Goal: Contribute content: Contribute content

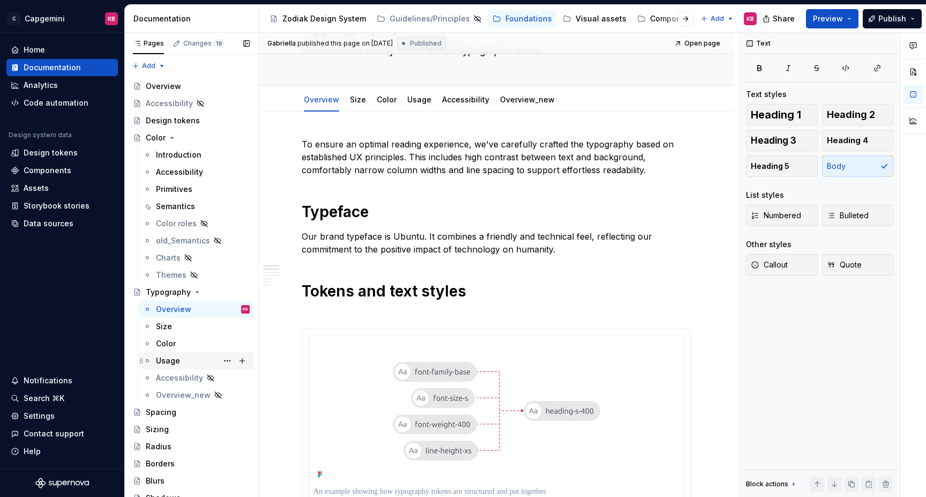
scroll to position [58, 0]
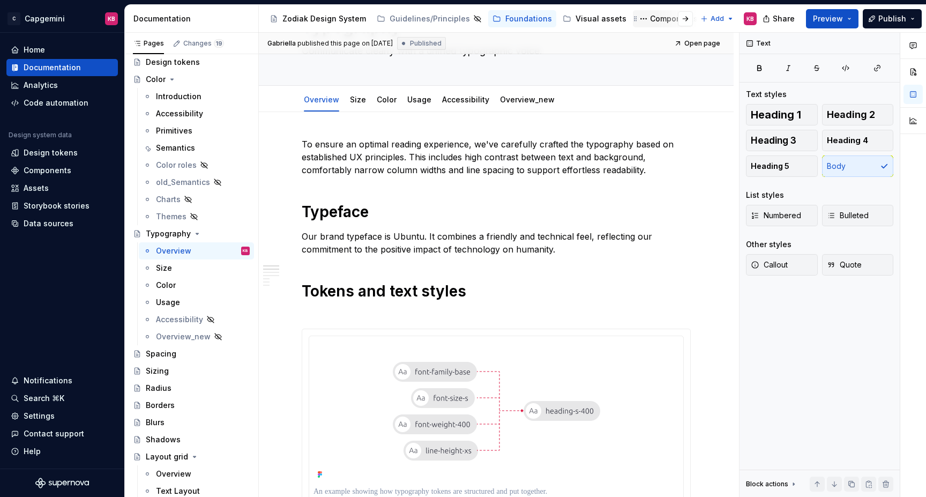
click at [650, 13] on div "Components" at bounding box center [674, 18] width 48 height 11
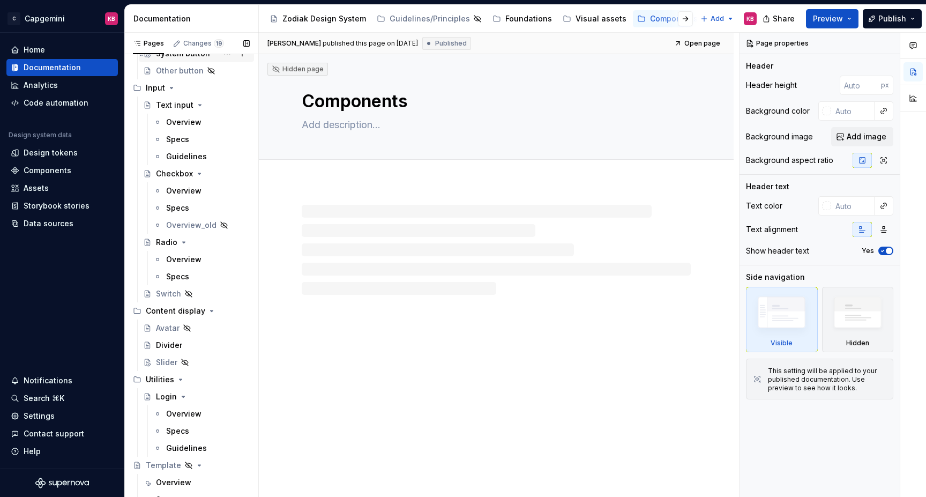
scroll to position [590, 0]
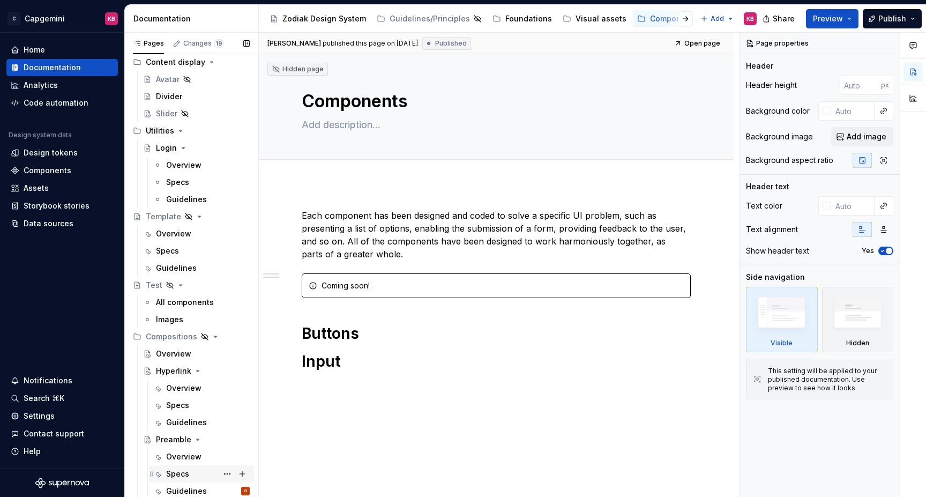
click at [174, 470] on div "Specs" at bounding box center [177, 473] width 23 height 11
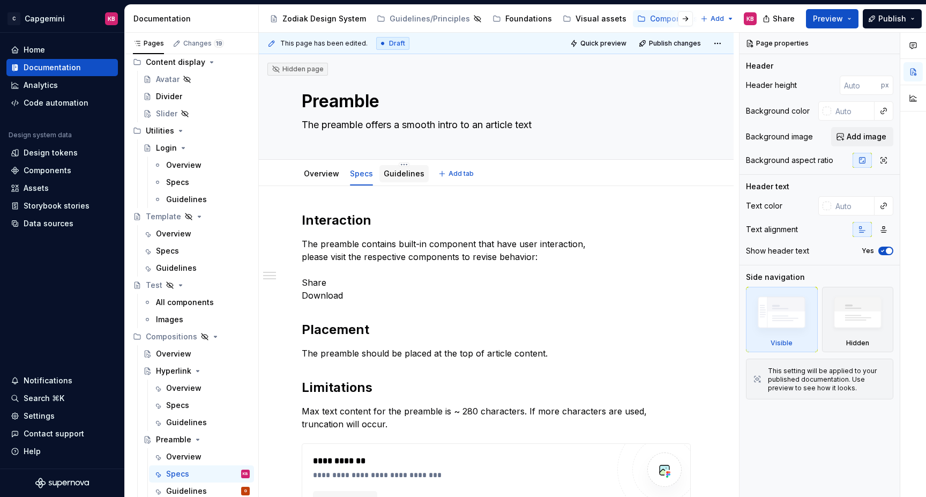
click at [396, 174] on link "Guidelines" at bounding box center [404, 173] width 41 height 9
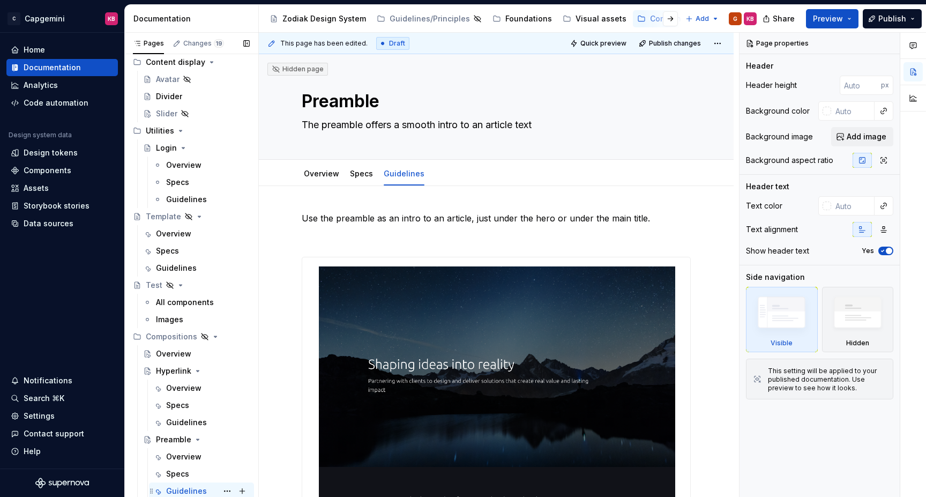
click at [179, 490] on div "Guidelines" at bounding box center [186, 490] width 41 height 11
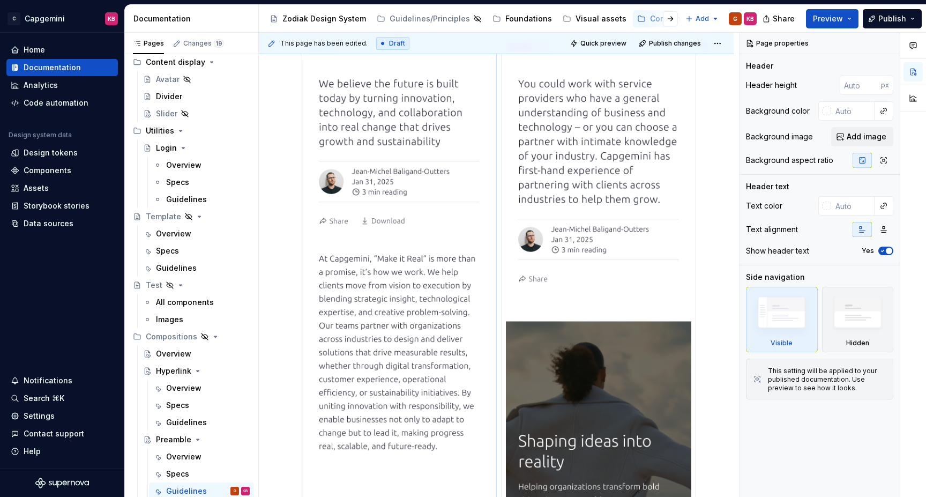
scroll to position [652, 0]
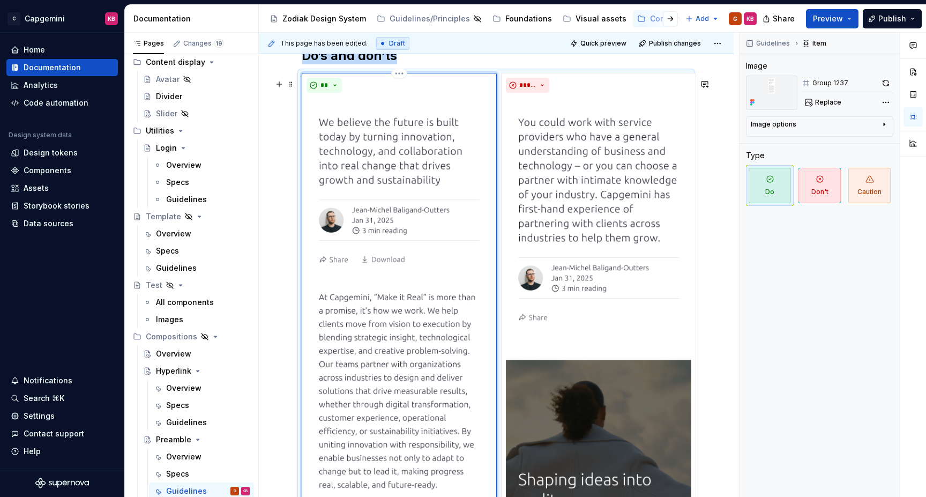
click at [403, 290] on img at bounding box center [398, 488] width 185 height 783
click at [882, 81] on button "button" at bounding box center [885, 83] width 15 height 15
click at [763, 90] on div at bounding box center [771, 93] width 51 height 34
click at [390, 146] on img at bounding box center [398, 488] width 185 height 783
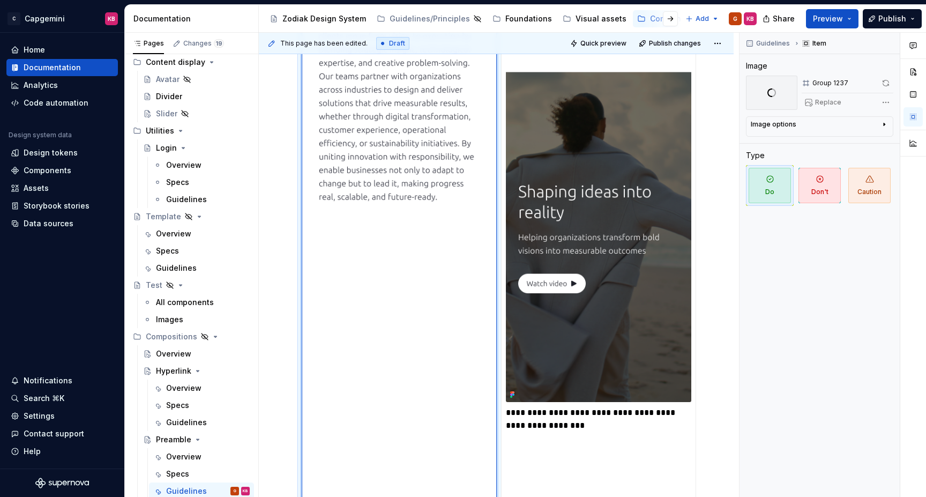
scroll to position [2439, 0]
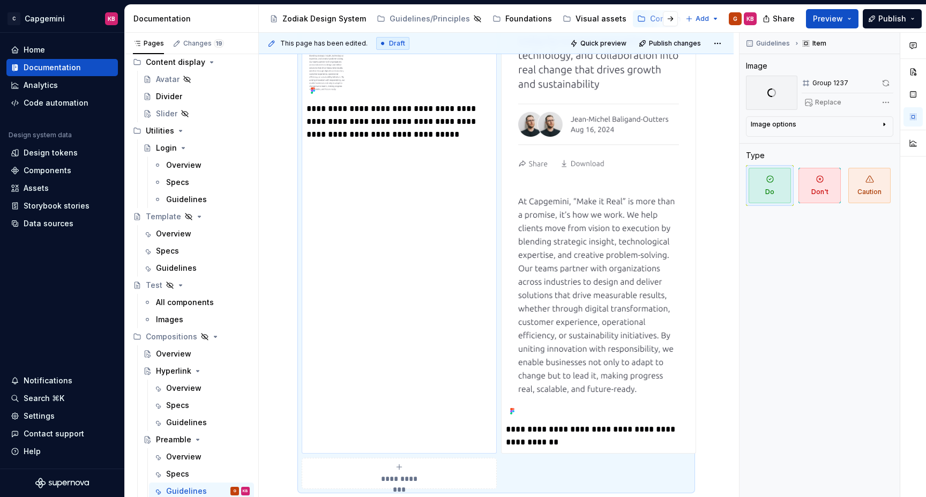
click at [390, 147] on div "**********" at bounding box center [399, 215] width 195 height 476
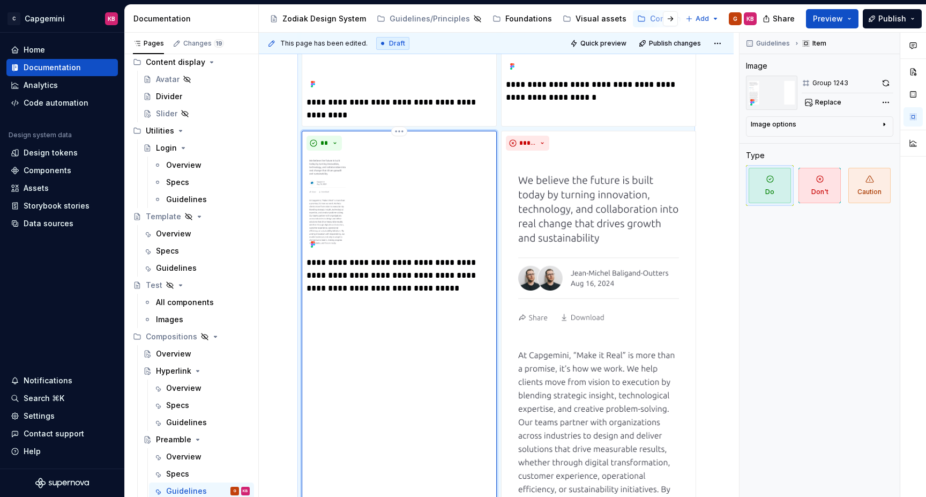
scroll to position [2283, 0]
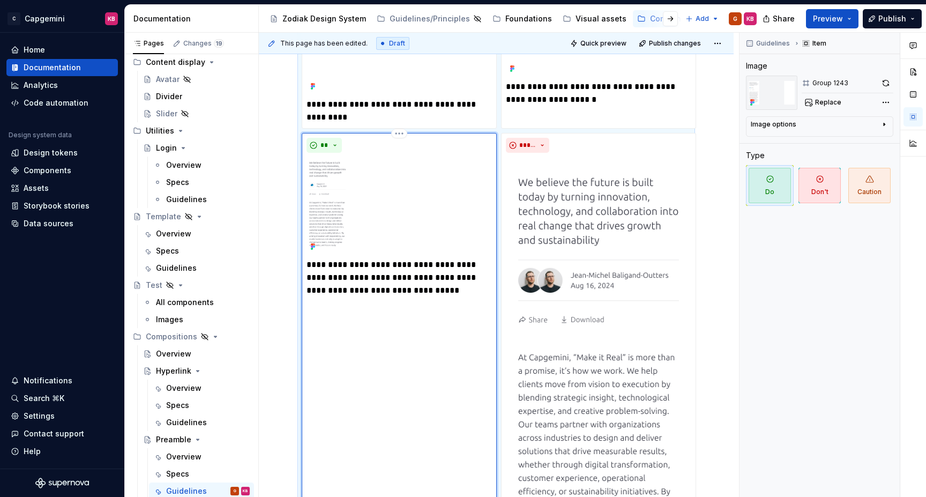
click at [328, 199] on img at bounding box center [398, 205] width 185 height 96
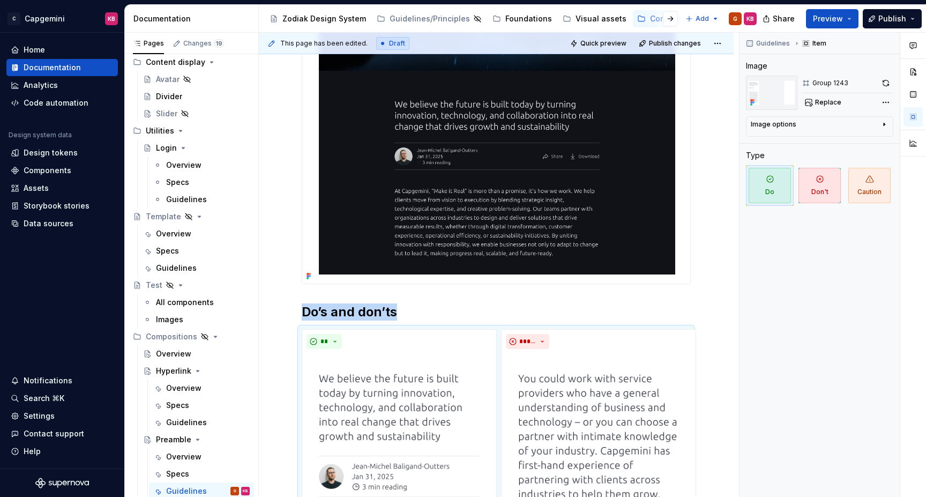
scroll to position [0, 0]
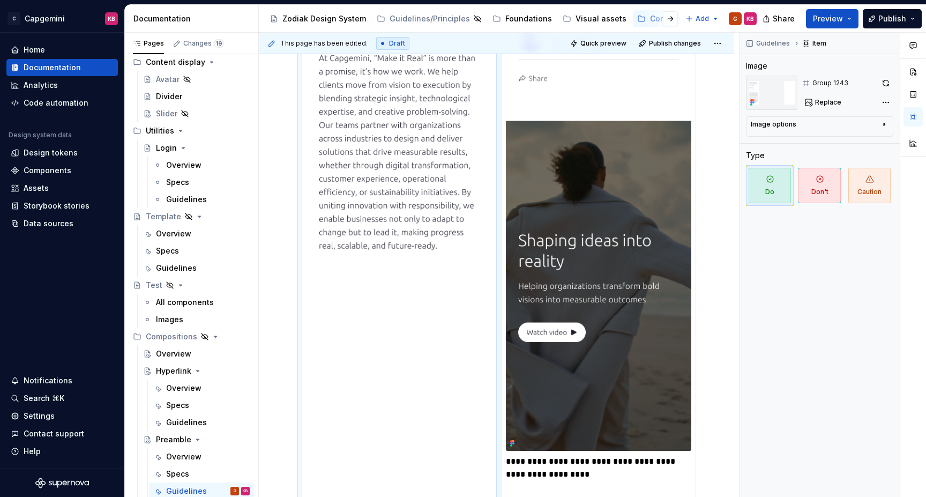
click at [333, 203] on img at bounding box center [398, 249] width 185 height 783
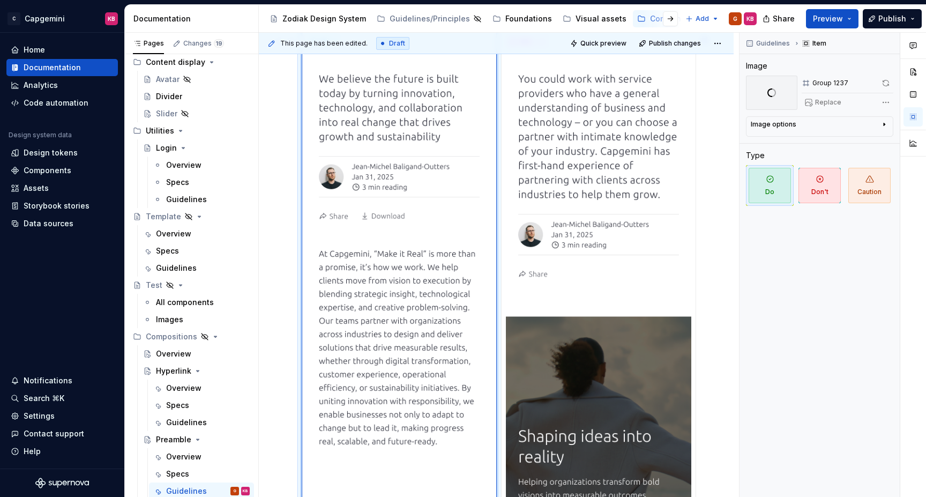
scroll to position [682, 0]
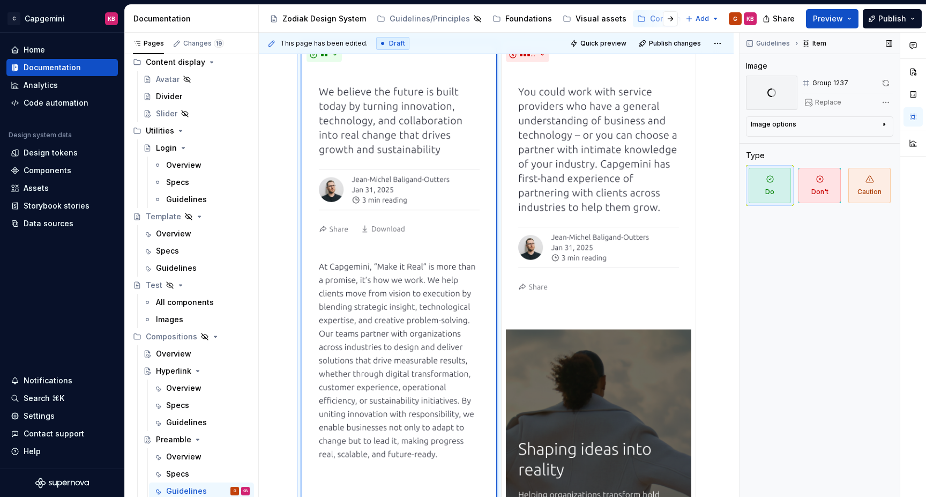
click at [820, 102] on div "Replace" at bounding box center [847, 102] width 92 height 15
click at [884, 100] on div "Comments Open comments No comments yet Select ‘Comment’ from the block context …" at bounding box center [832, 265] width 186 height 464
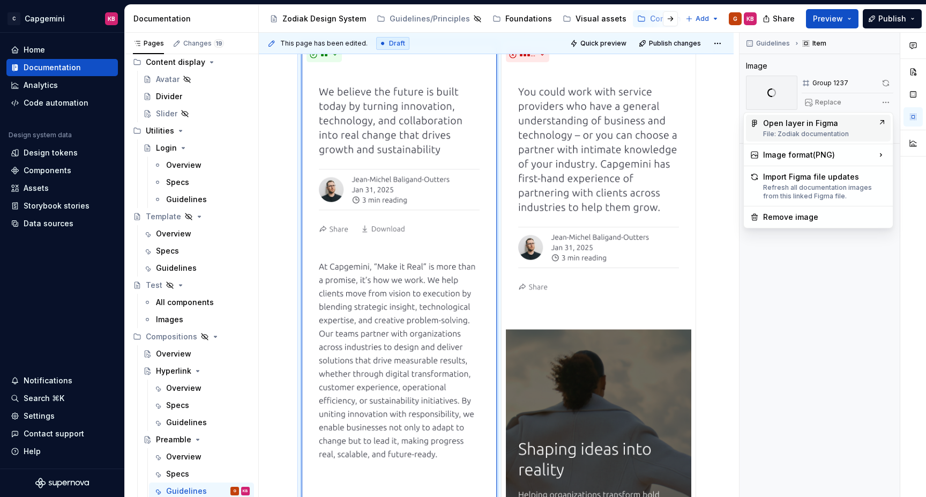
click at [797, 122] on div "Open layer in Figma File: Zodiak documentation" at bounding box center [818, 128] width 110 height 20
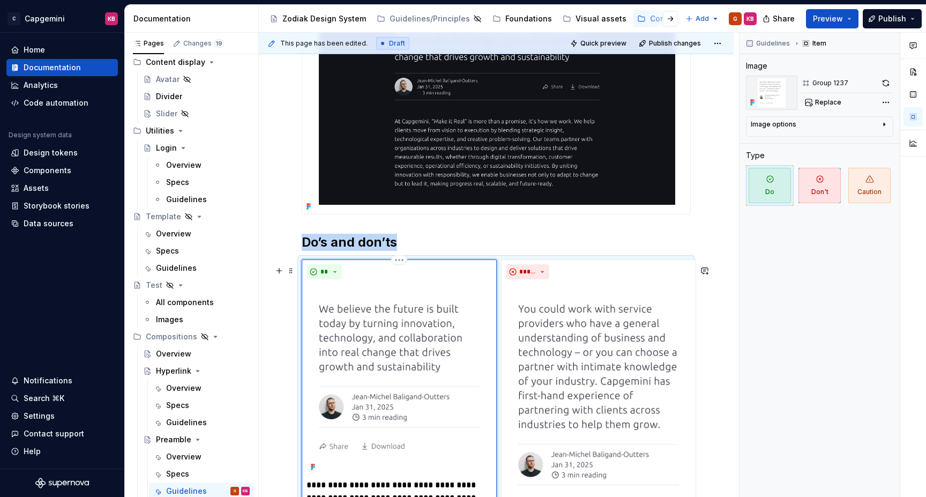
click at [386, 330] on img at bounding box center [398, 378] width 185 height 191
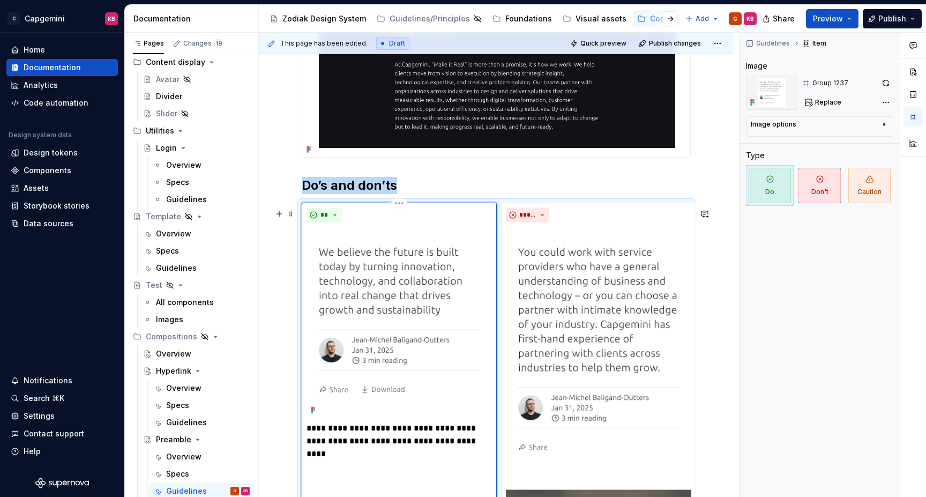
scroll to position [610, 0]
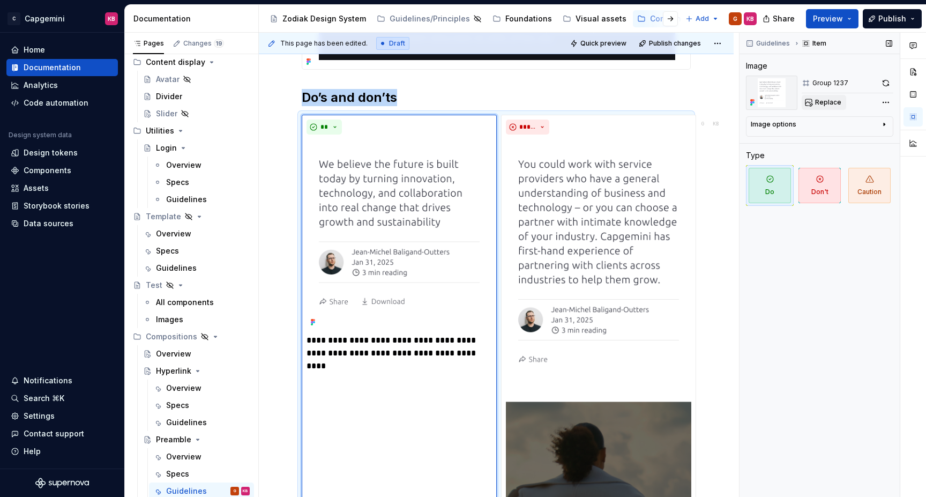
click at [816, 101] on span "Replace" at bounding box center [828, 102] width 26 height 9
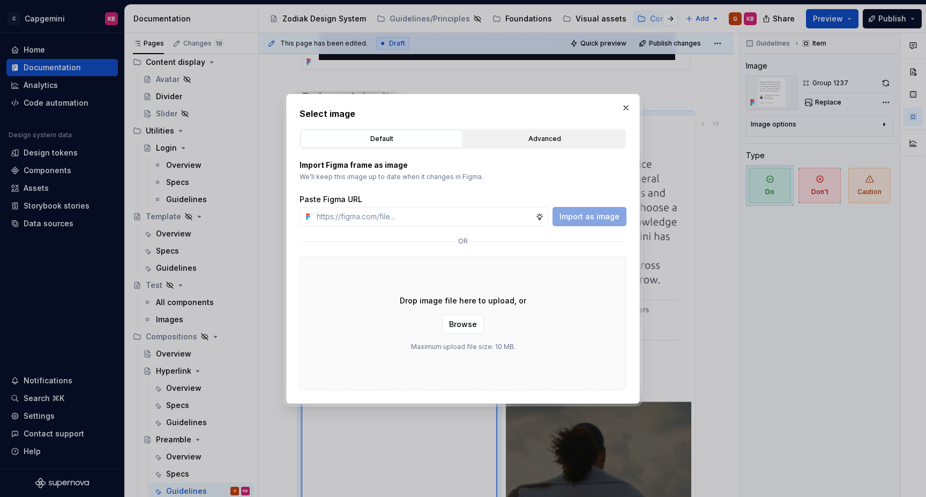
click at [495, 139] on div "Advanced" at bounding box center [544, 138] width 154 height 11
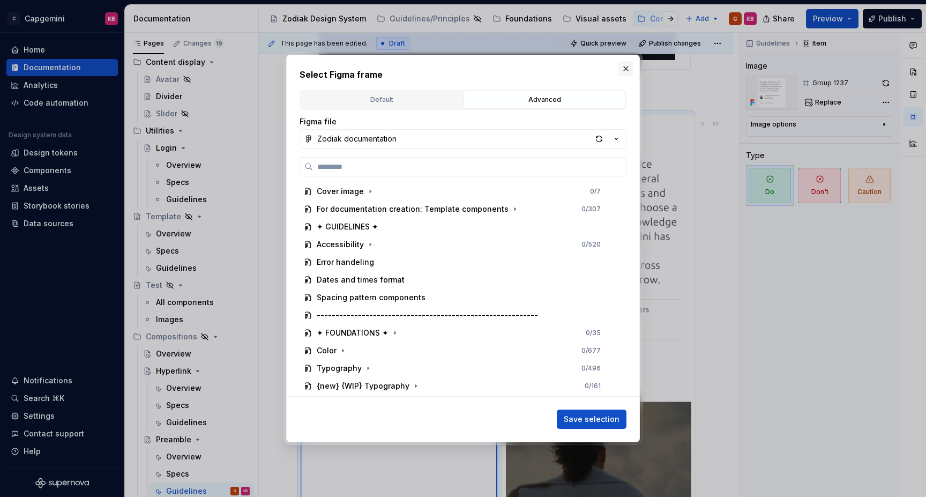
click at [629, 71] on button "button" at bounding box center [625, 68] width 15 height 15
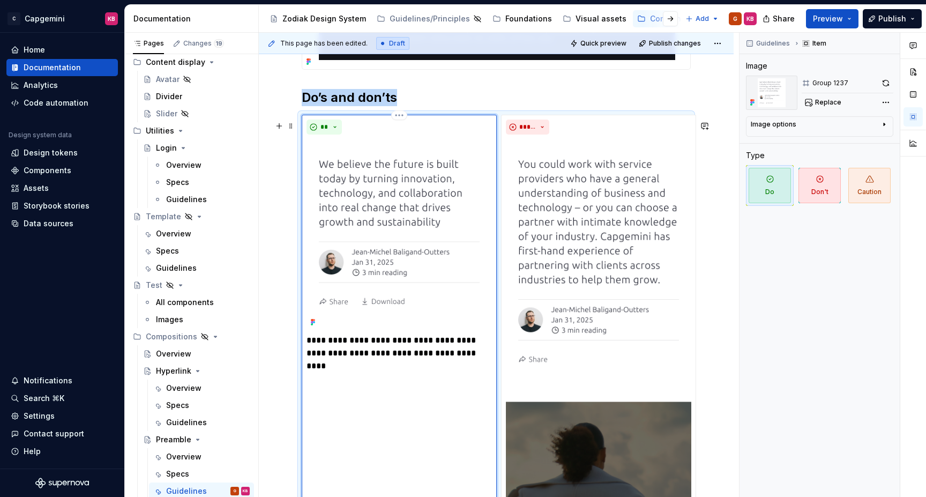
click at [446, 190] on img at bounding box center [398, 234] width 185 height 191
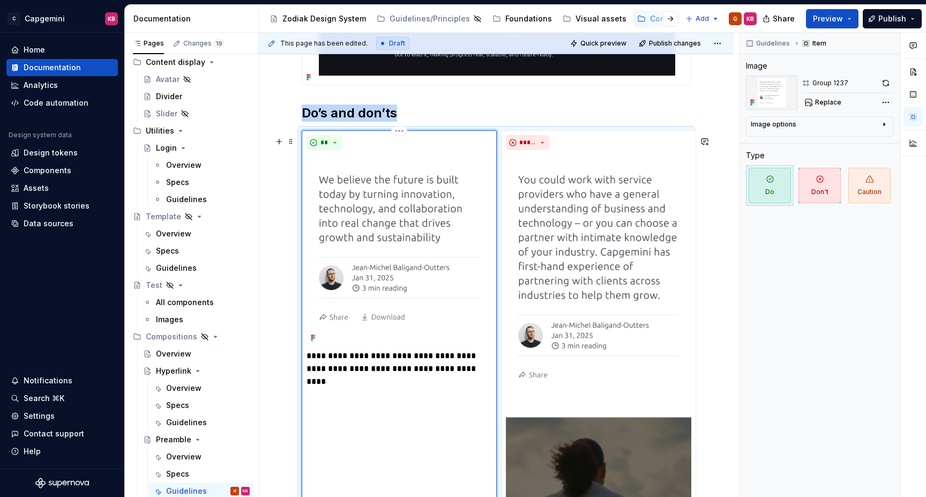
scroll to position [578, 0]
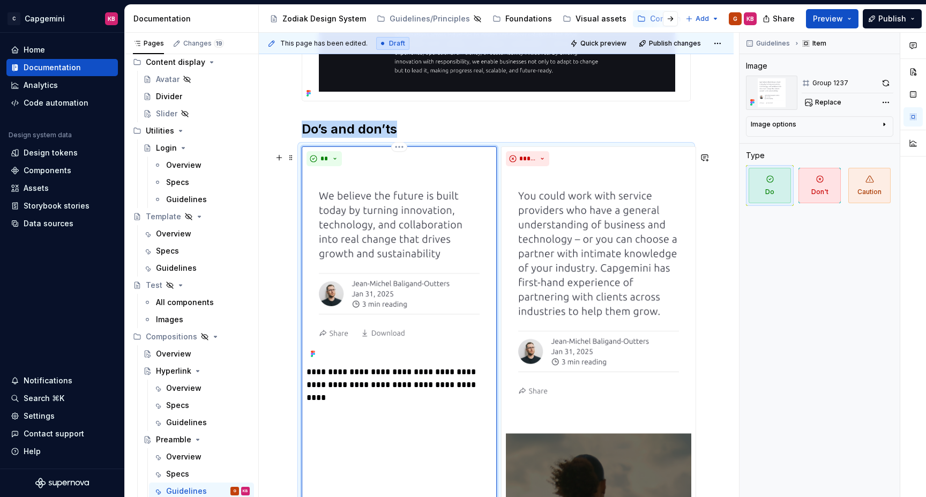
click at [389, 186] on img at bounding box center [398, 265] width 185 height 191
click at [884, 96] on div "Comments Open comments No comments yet Select ‘Comment’ from the block context …" at bounding box center [832, 265] width 186 height 464
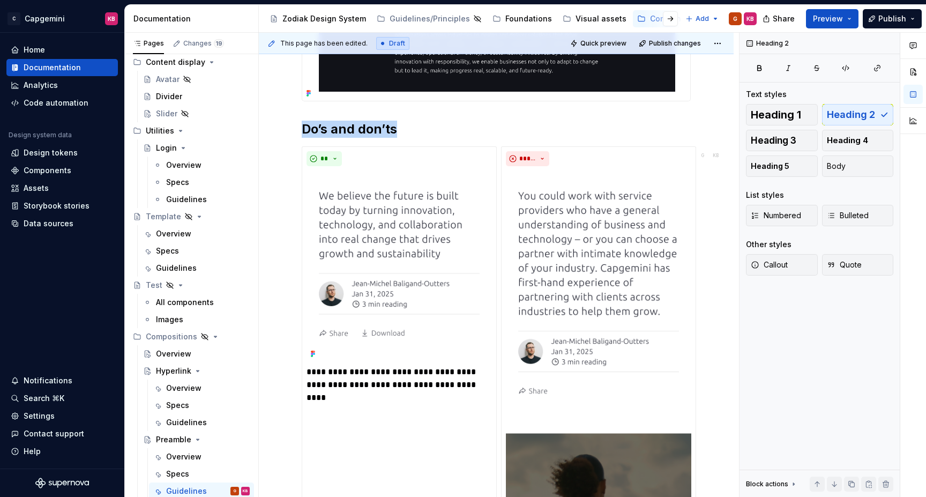
click at [566, 116] on html "C Capgemini KB Home Documentation Analytics Code automation Design system data …" at bounding box center [463, 248] width 926 height 497
click at [454, 232] on img at bounding box center [398, 265] width 185 height 191
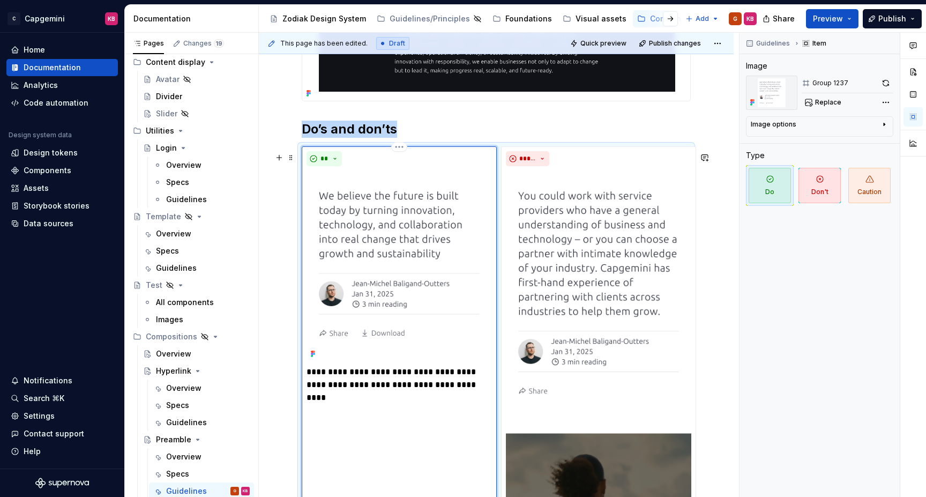
click at [431, 235] on img at bounding box center [398, 265] width 185 height 191
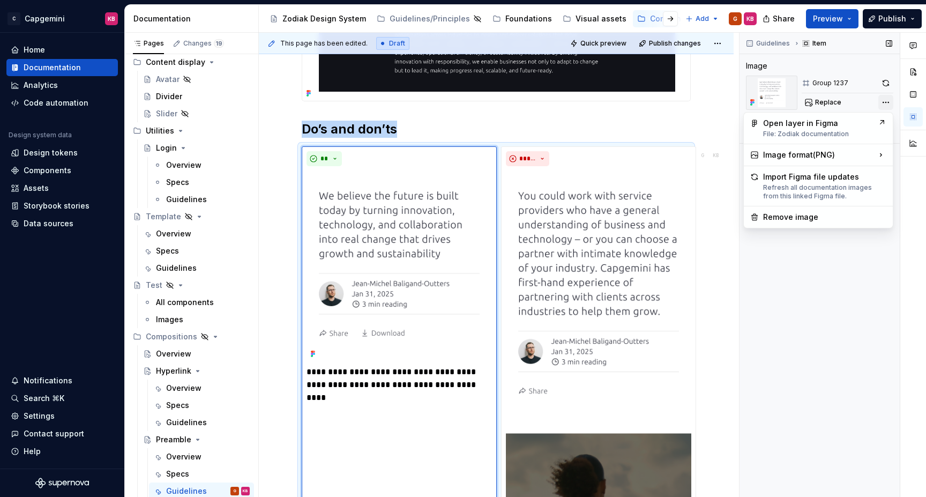
click at [888, 102] on div "Comments Open comments No comments yet Select ‘Comment’ from the block context …" at bounding box center [832, 265] width 186 height 464
click at [793, 219] on div "Remove image" at bounding box center [824, 217] width 123 height 11
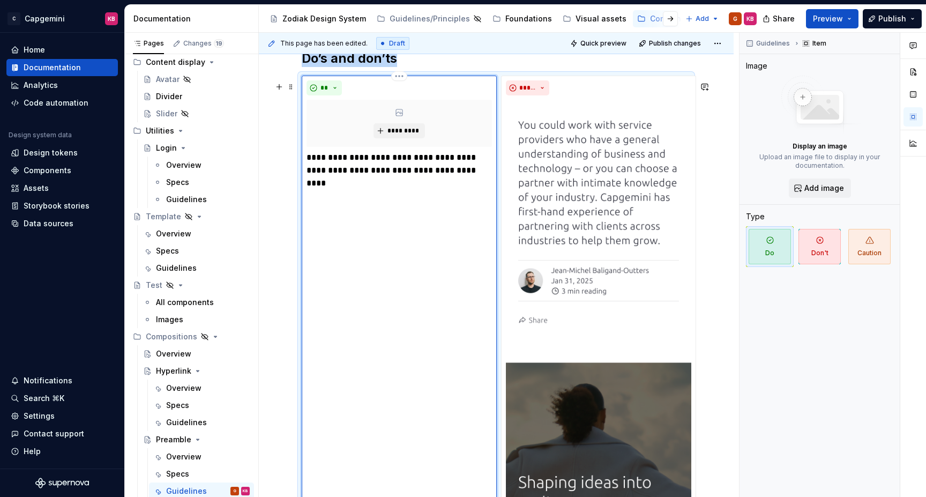
scroll to position [648, 0]
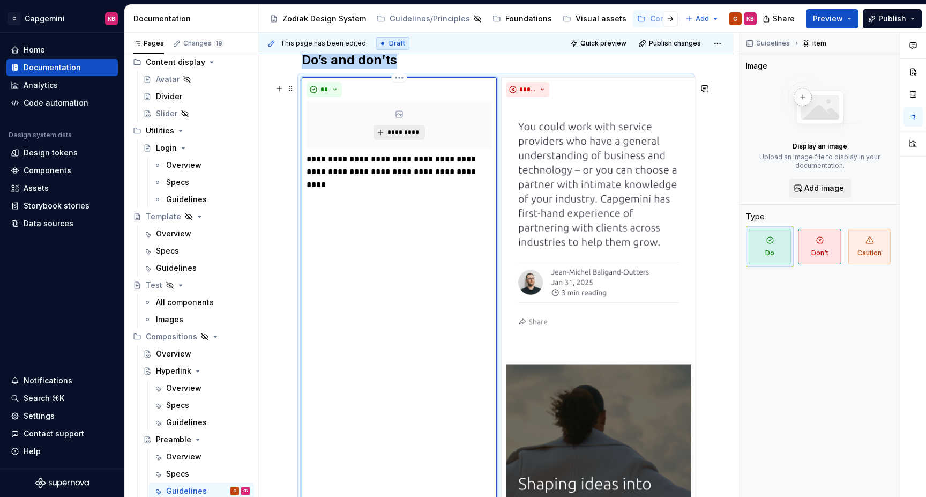
click at [381, 137] on button "*********" at bounding box center [398, 132] width 51 height 15
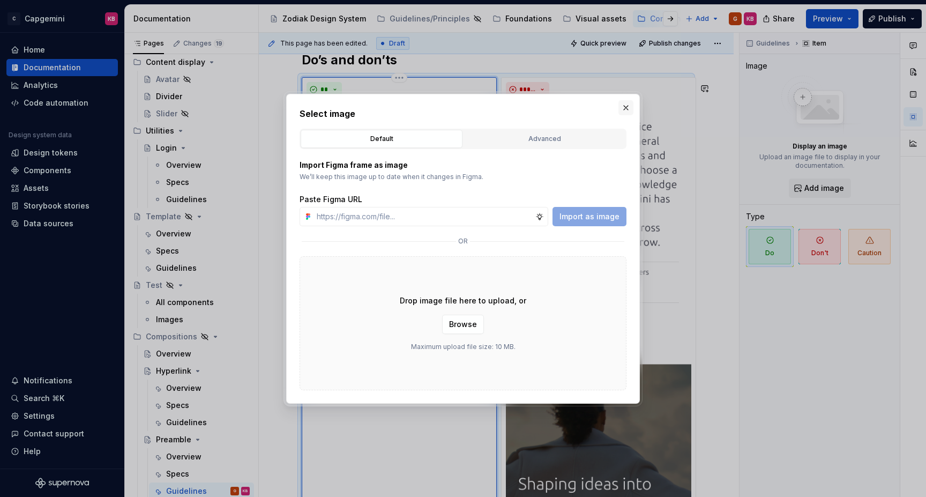
click at [629, 103] on button "button" at bounding box center [625, 107] width 15 height 15
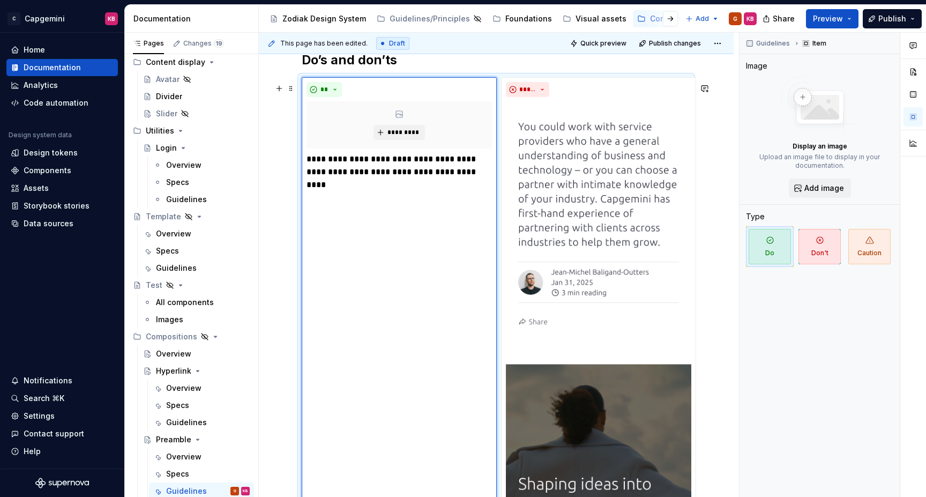
type textarea "*"
click at [384, 136] on button "*********" at bounding box center [398, 132] width 51 height 15
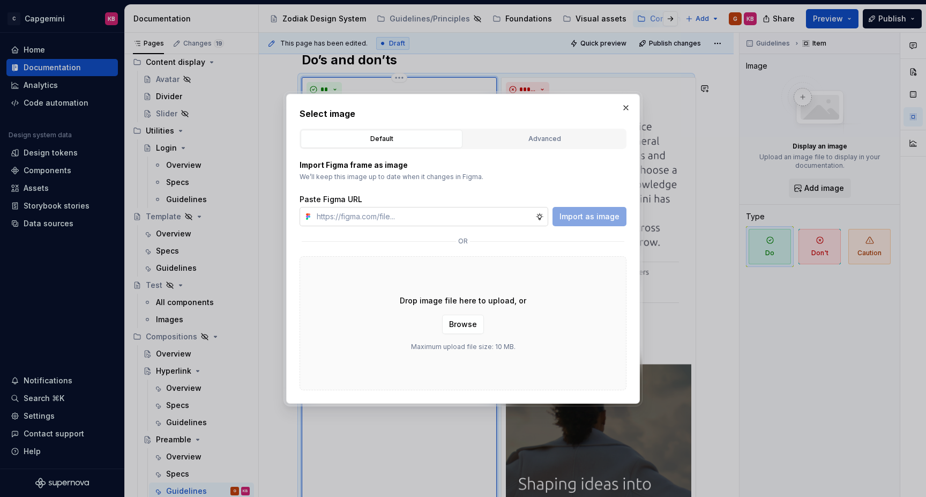
type input "x"
type input "[URL][DOMAIN_NAME]"
click at [606, 216] on span "Import as image" at bounding box center [589, 216] width 60 height 11
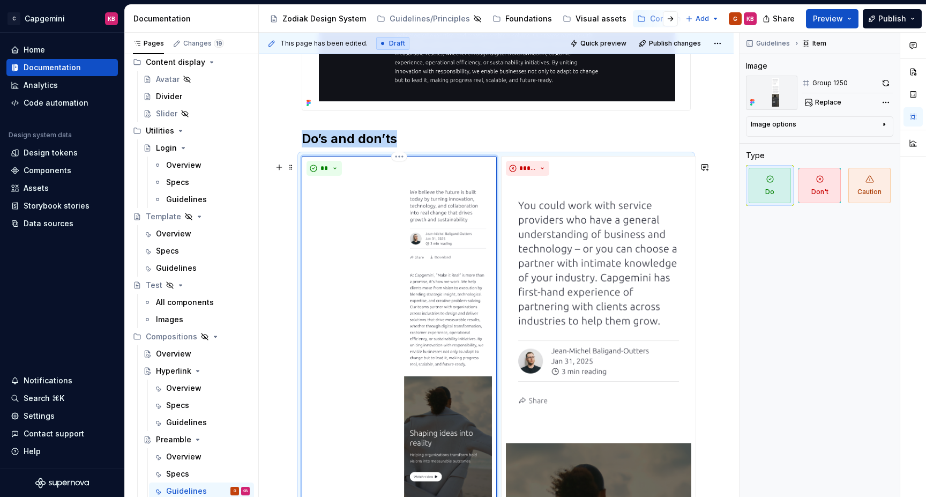
scroll to position [571, 0]
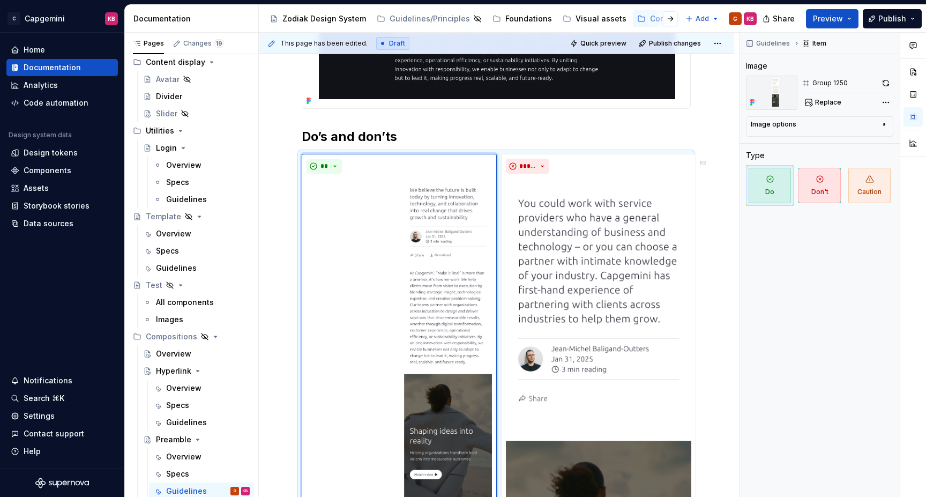
click at [447, 238] on img at bounding box center [398, 358] width 185 height 360
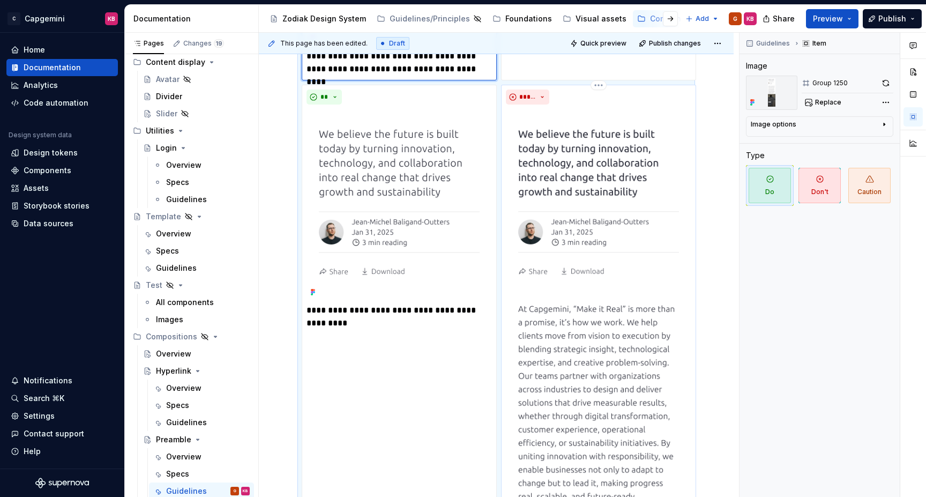
scroll to position [1426, 0]
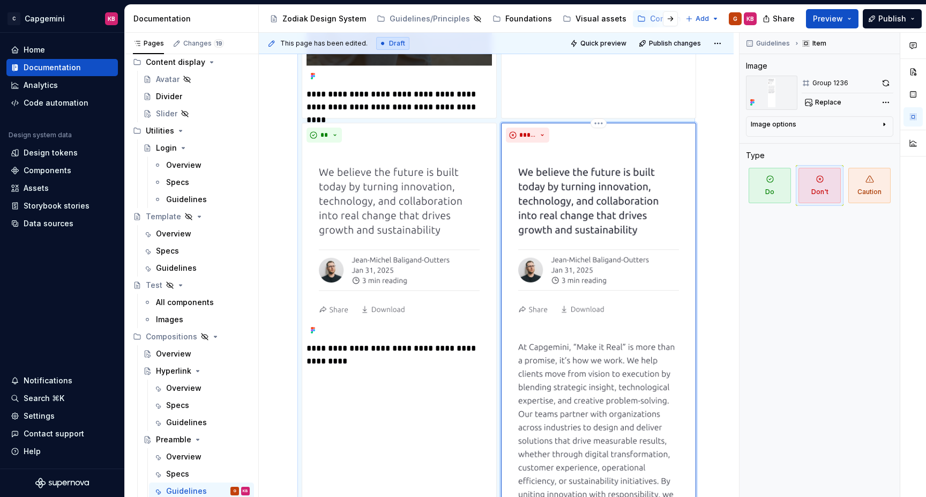
click at [887, 82] on button "button" at bounding box center [885, 83] width 15 height 15
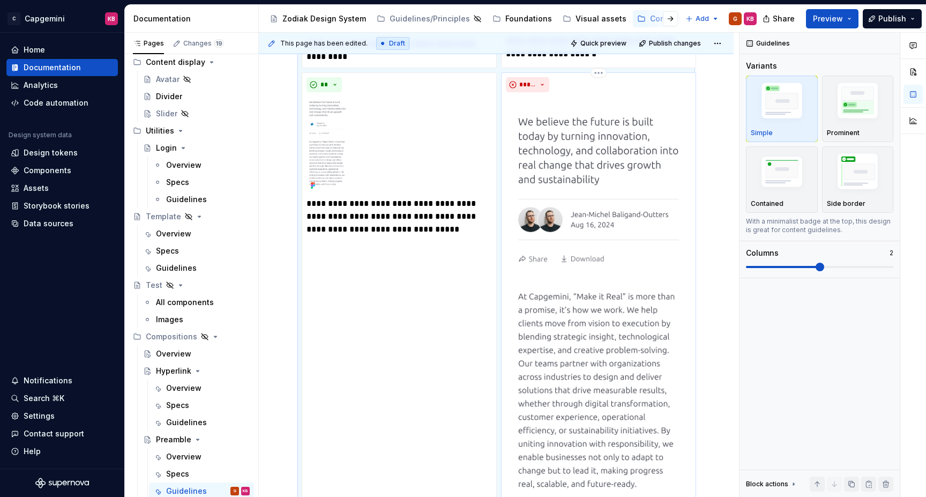
scroll to position [1730, 0]
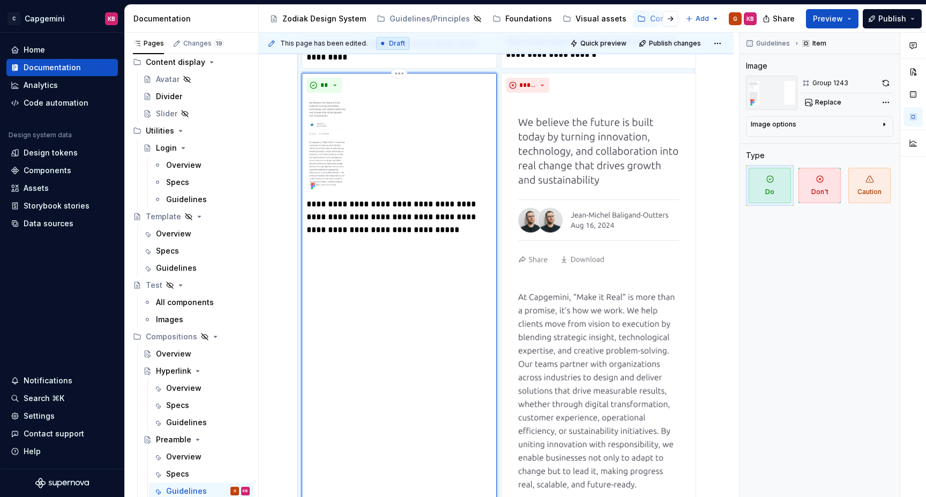
click at [340, 121] on img at bounding box center [398, 145] width 185 height 96
click at [816, 98] on span "Replace" at bounding box center [828, 102] width 26 height 9
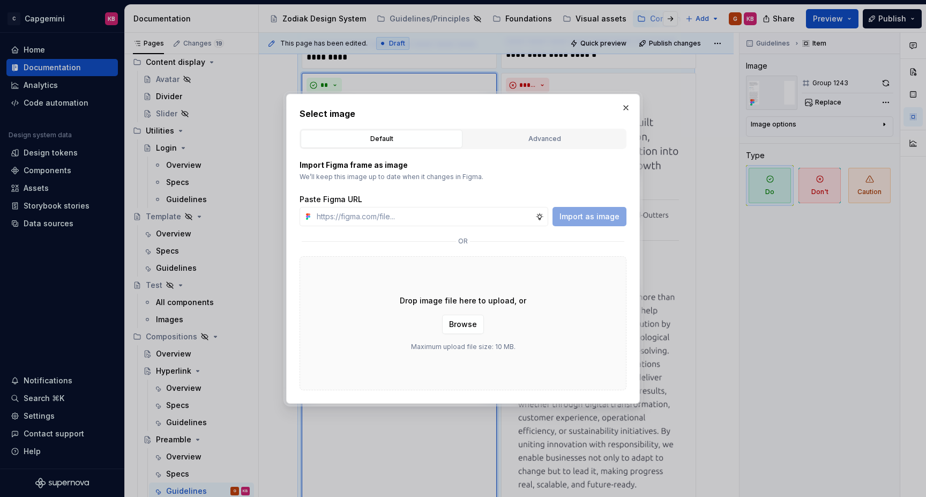
type textarea "*"
type input "[URL][DOMAIN_NAME]"
click at [592, 215] on span "Import as image" at bounding box center [589, 216] width 60 height 11
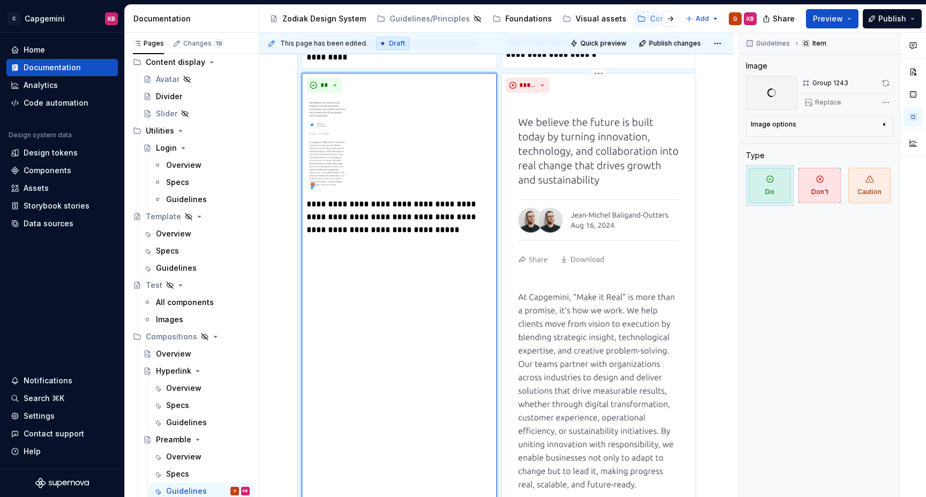
scroll to position [1825, 0]
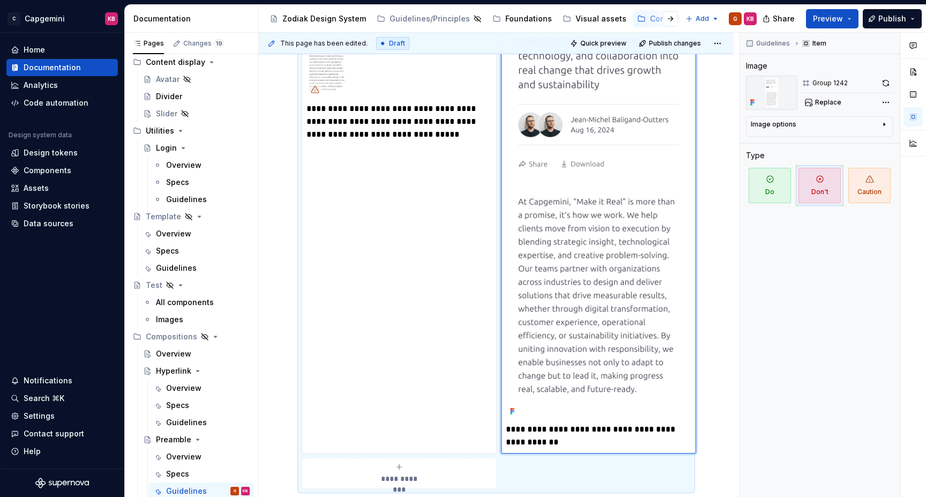
click at [577, 231] on img at bounding box center [598, 210] width 185 height 417
click at [819, 98] on span "Replace" at bounding box center [828, 102] width 26 height 9
type textarea "*"
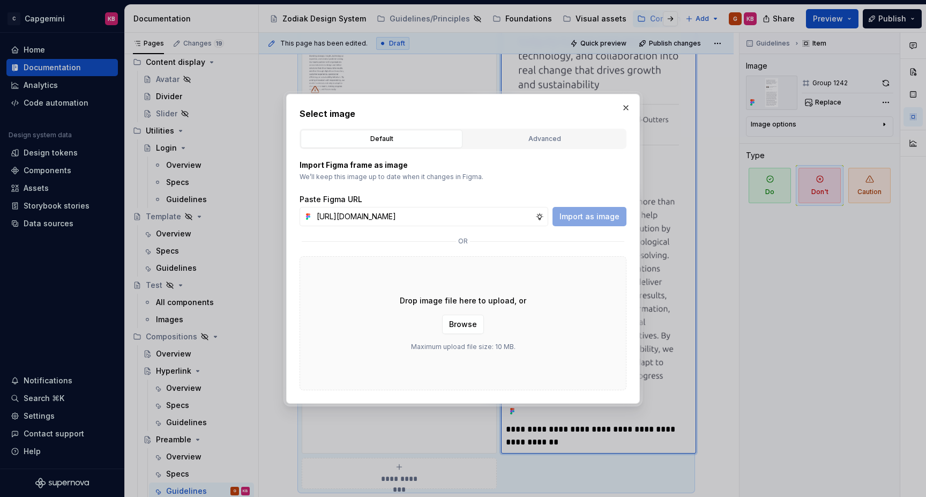
scroll to position [0, 261]
type input "[URL][DOMAIN_NAME]"
click at [578, 215] on span "Import as image" at bounding box center [589, 216] width 60 height 11
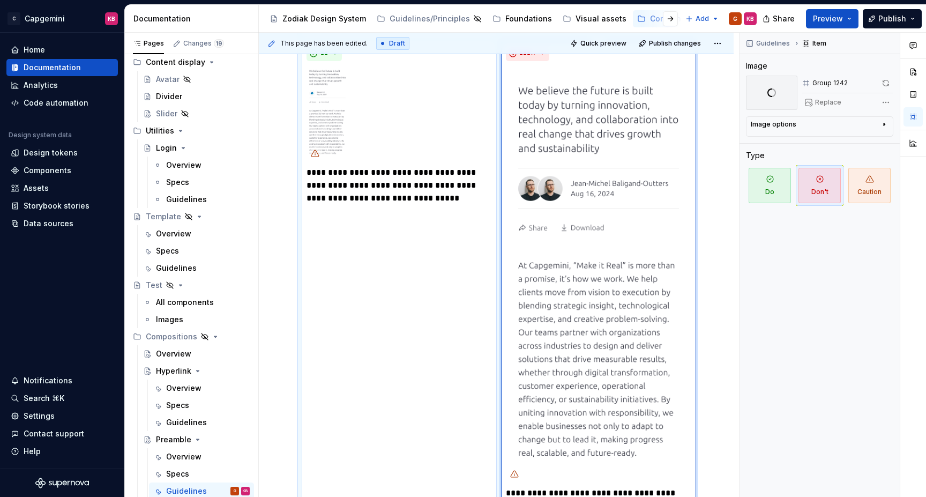
scroll to position [1764, 0]
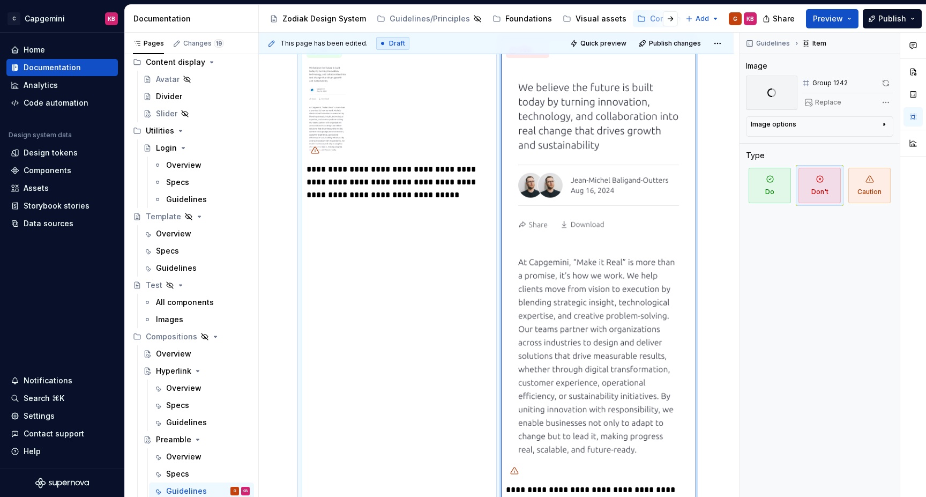
click at [456, 362] on div "**********" at bounding box center [399, 276] width 195 height 476
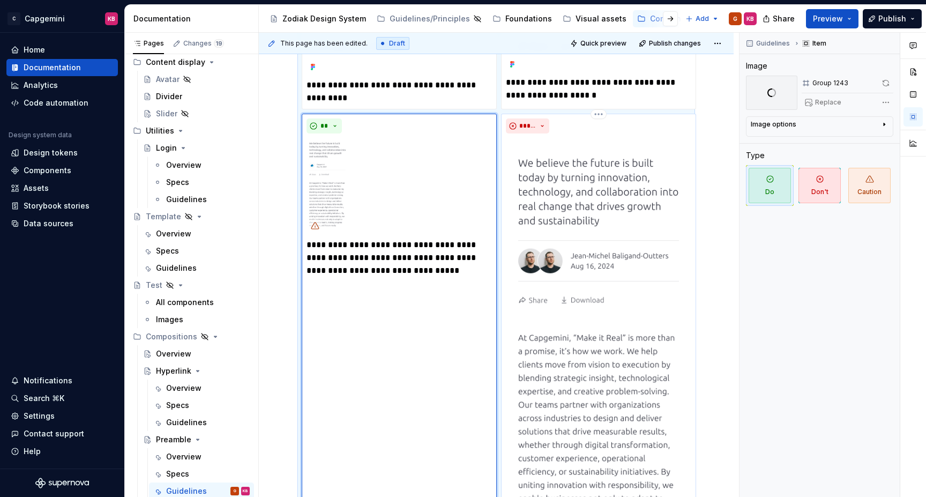
scroll to position [1685, 0]
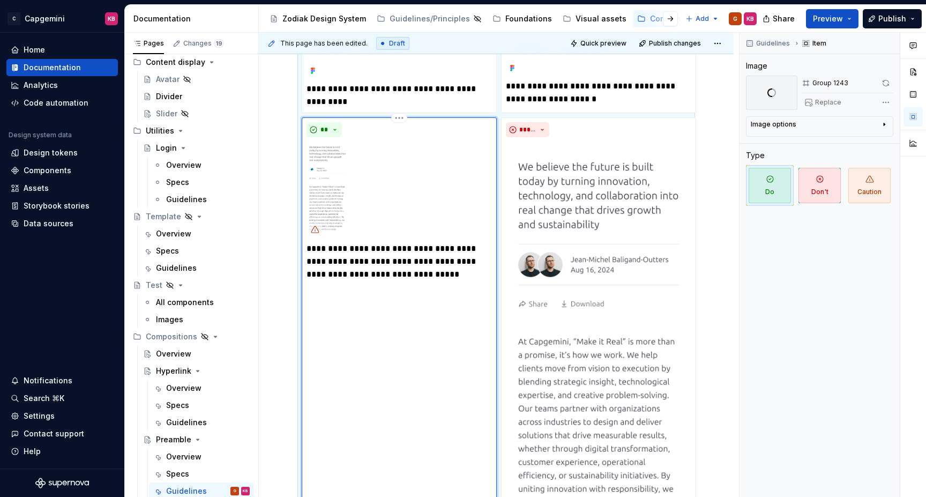
click at [333, 228] on img at bounding box center [398, 189] width 185 height 96
click at [372, 367] on div "**********" at bounding box center [399, 355] width 195 height 476
click at [405, 402] on div "**********" at bounding box center [399, 355] width 195 height 476
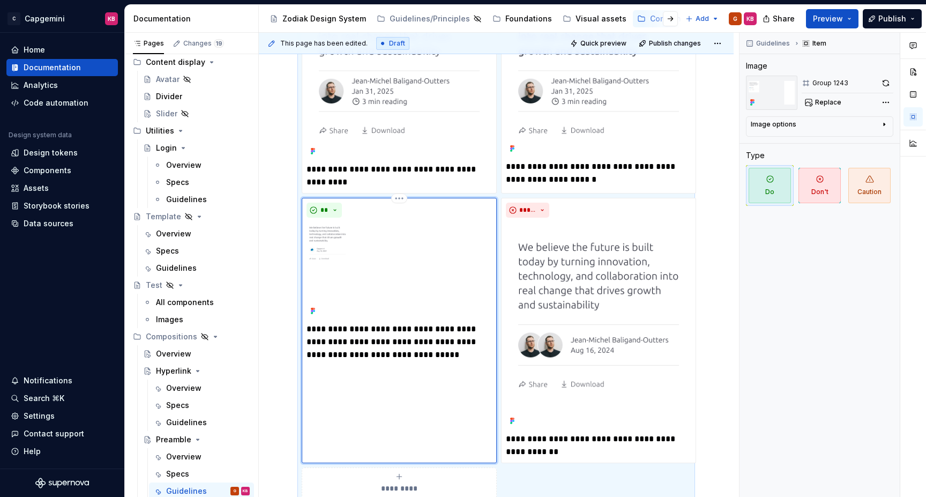
scroll to position [1700, 0]
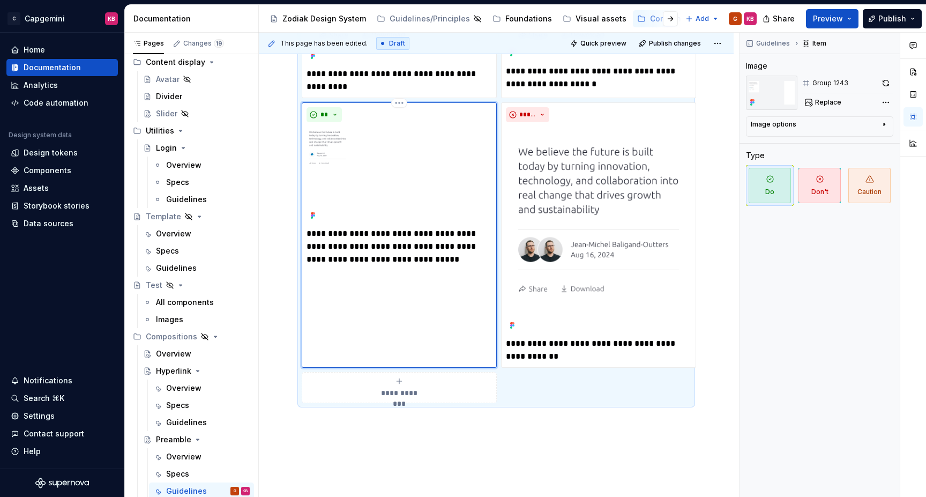
click at [397, 155] on img at bounding box center [398, 174] width 185 height 96
click at [330, 317] on div "**********" at bounding box center [399, 234] width 195 height 265
click at [319, 160] on img at bounding box center [398, 174] width 185 height 96
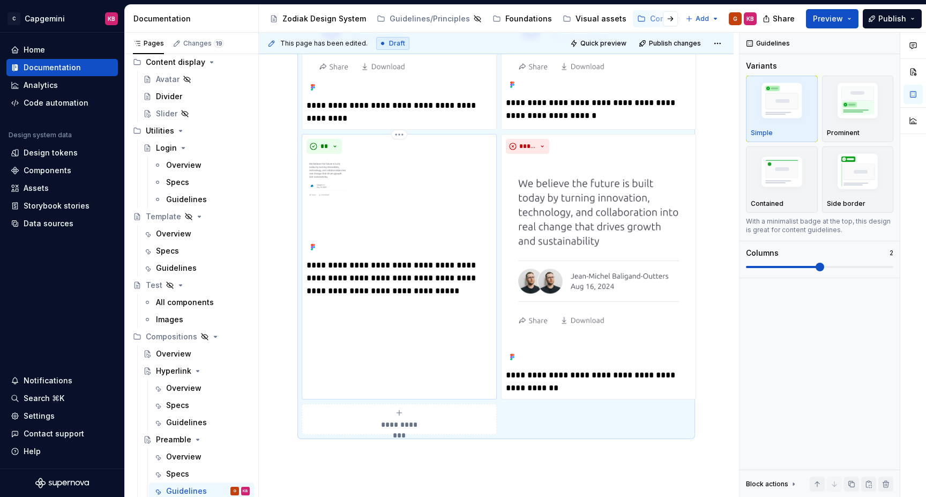
scroll to position [1639, 0]
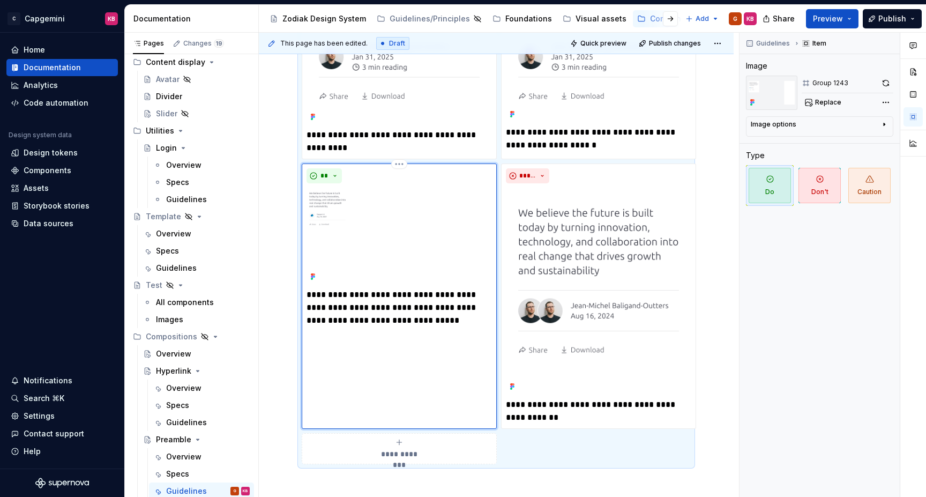
click at [318, 213] on img at bounding box center [398, 235] width 185 height 96
click at [314, 211] on img at bounding box center [398, 235] width 185 height 96
click at [823, 101] on span "Replace" at bounding box center [828, 102] width 26 height 9
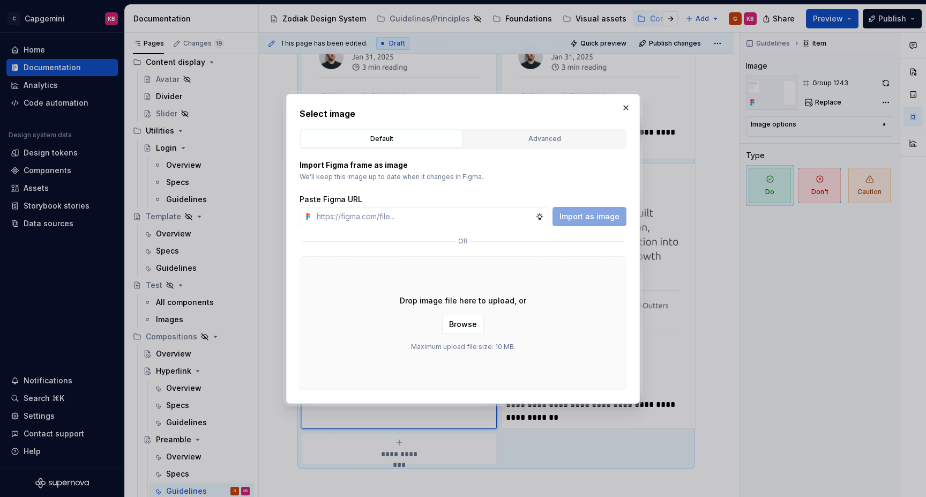
type textarea "*"
type input "[URL][DOMAIN_NAME]"
click at [593, 215] on span "Import as image" at bounding box center [589, 216] width 60 height 11
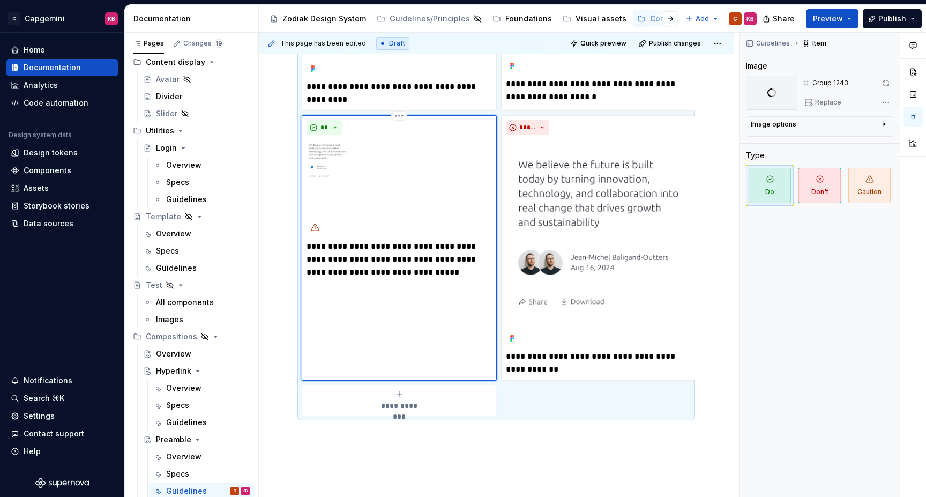
scroll to position [1701, 0]
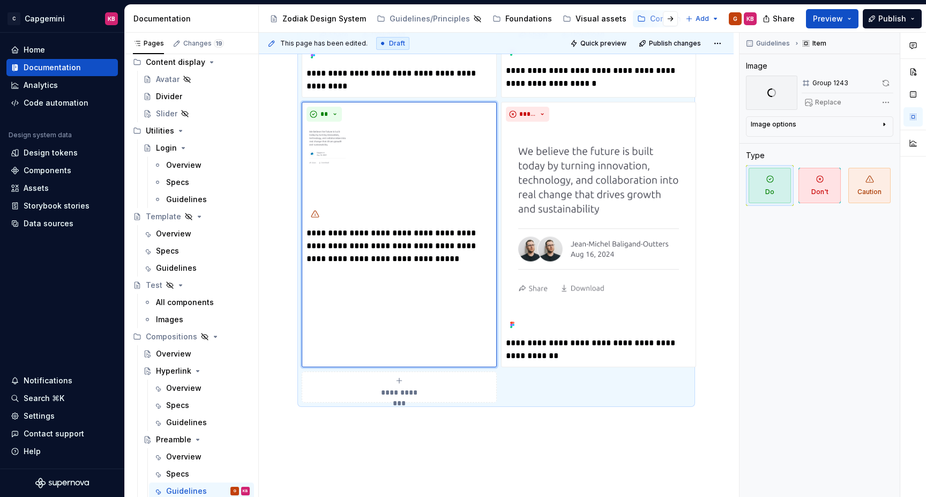
click at [314, 148] on img at bounding box center [398, 174] width 185 height 96
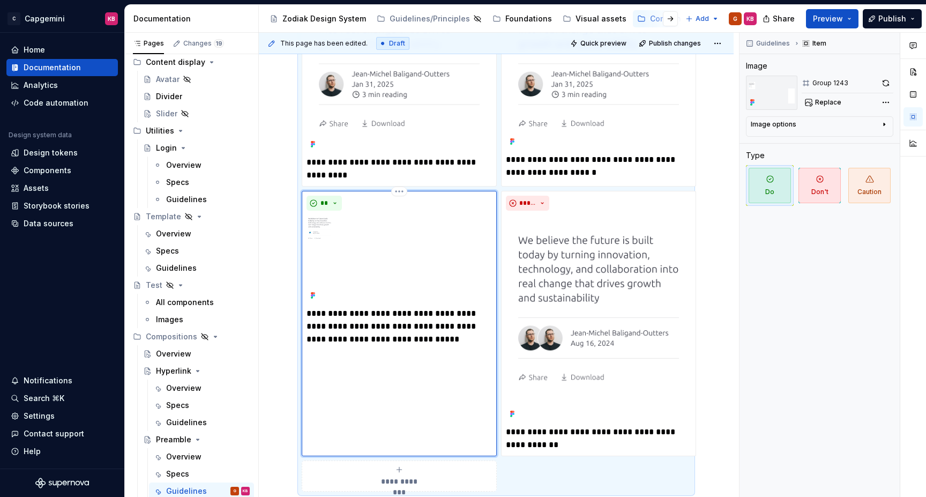
click at [319, 239] on img at bounding box center [398, 259] width 185 height 88
click at [829, 103] on span "Replace" at bounding box center [828, 102] width 26 height 9
type textarea "*"
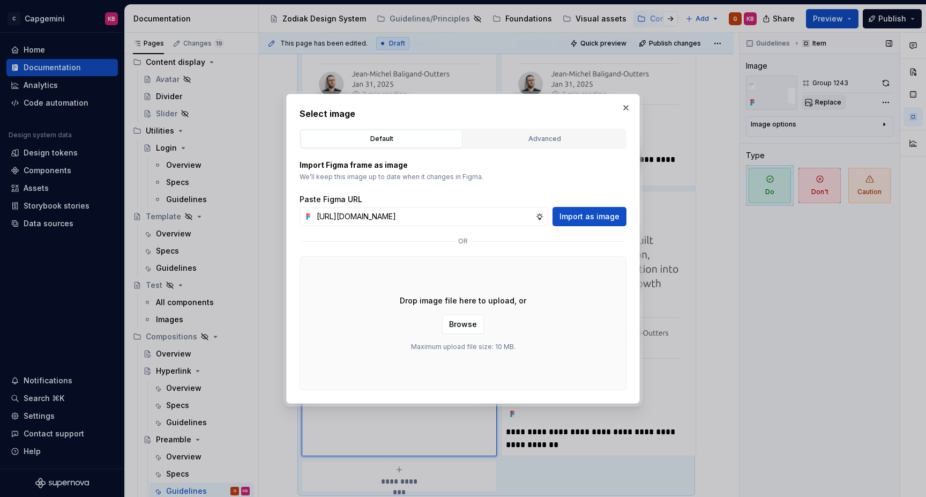
scroll to position [0, 260]
type input "[URL][DOMAIN_NAME]"
click at [572, 211] on span "Import as image" at bounding box center [589, 216] width 60 height 11
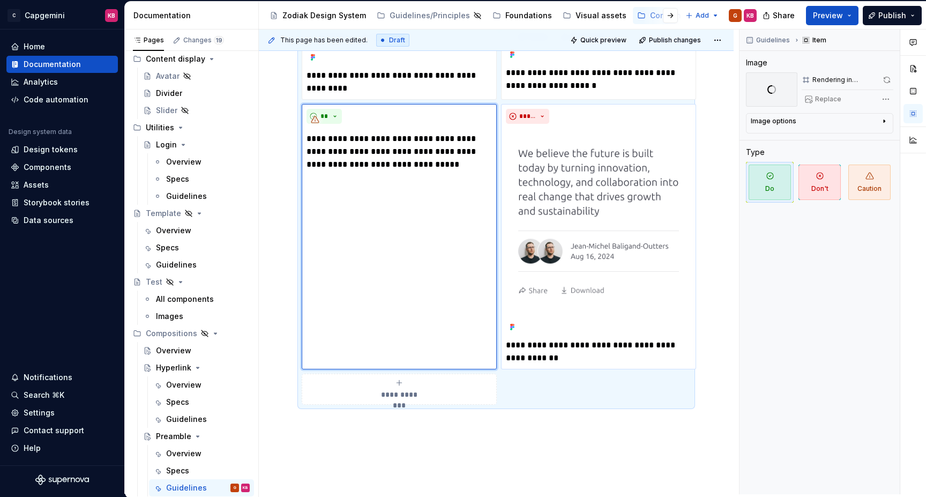
scroll to position [1699, 0]
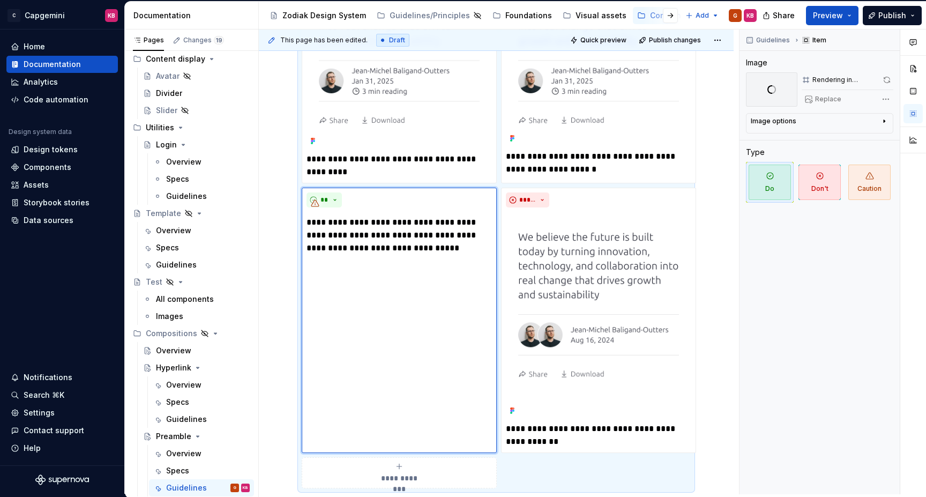
scroll to position [1677, 0]
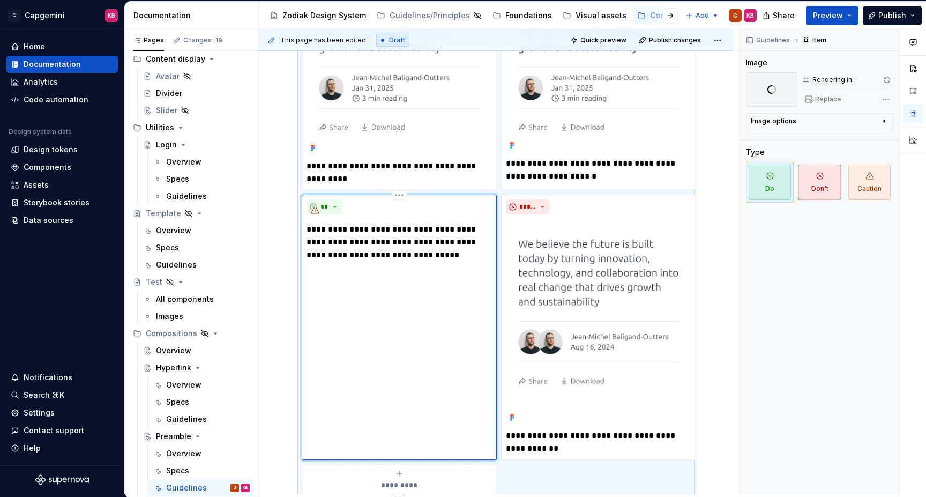
click at [393, 295] on div "**********" at bounding box center [399, 326] width 195 height 265
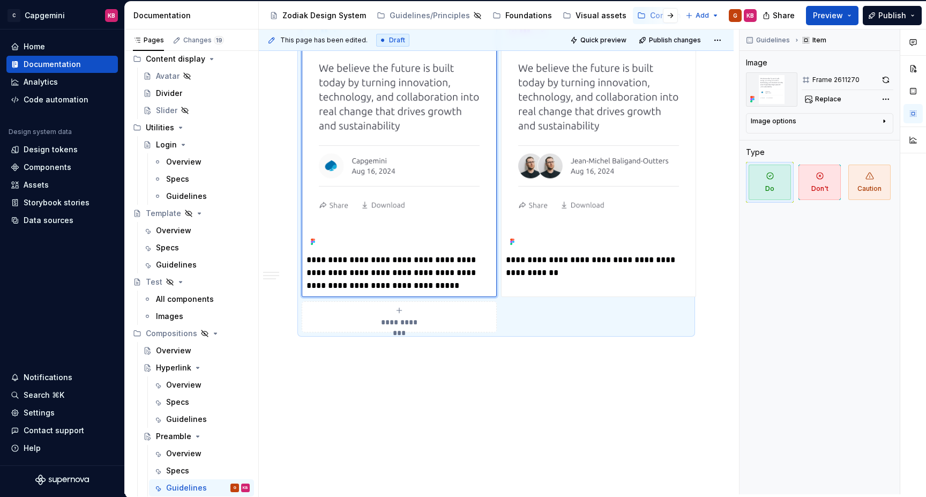
scroll to position [1861, 0]
type textarea "*"
